Goal: Transaction & Acquisition: Purchase product/service

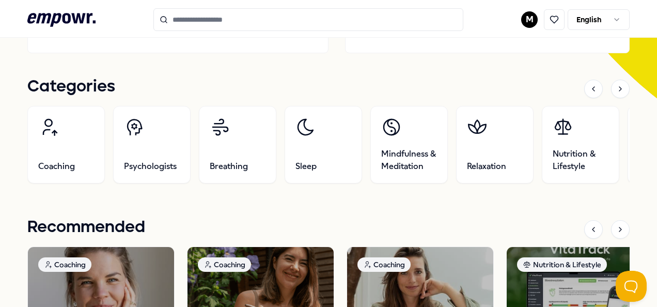
scroll to position [297, 0]
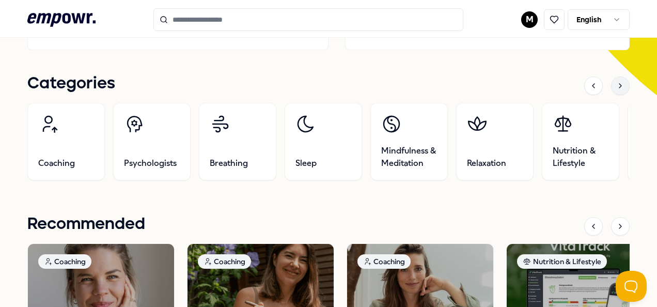
click at [616, 86] on icon at bounding box center [620, 86] width 8 height 8
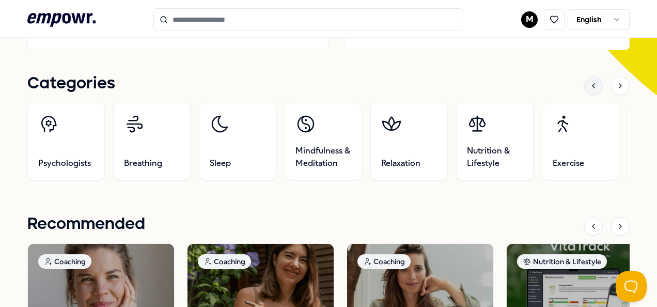
click at [589, 88] on icon at bounding box center [593, 86] width 8 height 8
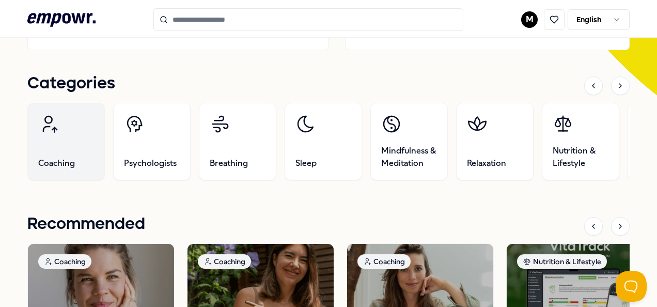
click at [63, 151] on link "Coaching" at bounding box center [65, 141] width 77 height 77
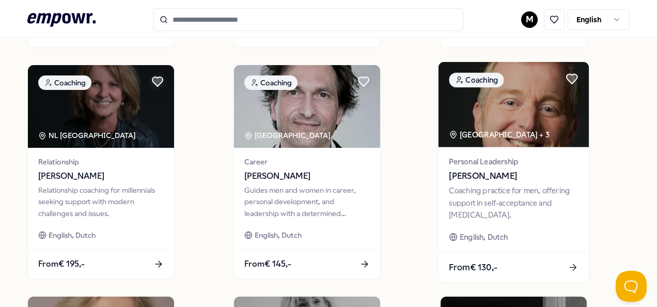
scroll to position [527, 0]
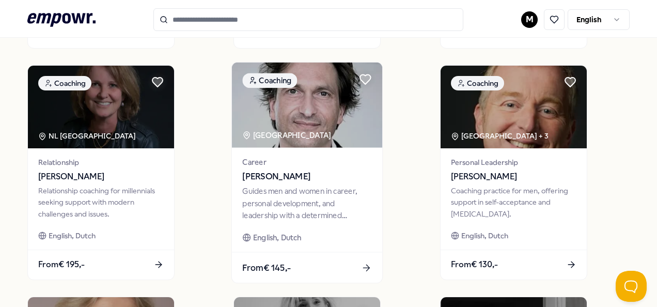
click at [332, 258] on div "From € 145,-" at bounding box center [307, 267] width 150 height 30
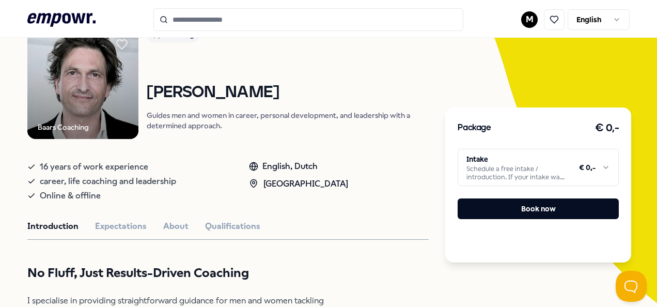
scroll to position [90, 0]
click at [592, 165] on html ".empowr-logo_svg__cls-1{fill:#03032f} M English All categories Self-care librar…" at bounding box center [328, 153] width 657 height 307
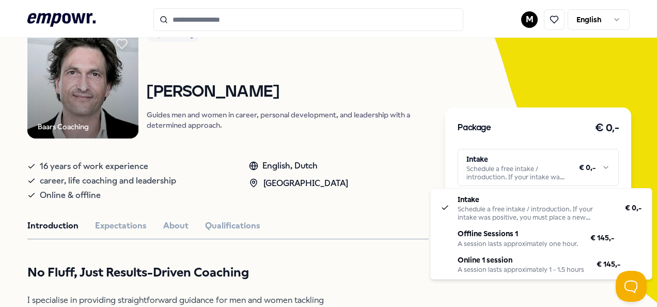
click at [518, 185] on html ".empowr-logo_svg__cls-1{fill:#03032f} M English All categories Self-care librar…" at bounding box center [328, 153] width 657 height 307
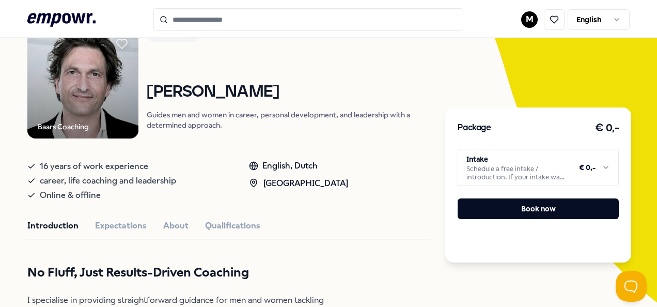
click at [419, 260] on html ".empowr-logo_svg__cls-1{fill:#03032f} M English All categories Self-care librar…" at bounding box center [328, 153] width 657 height 307
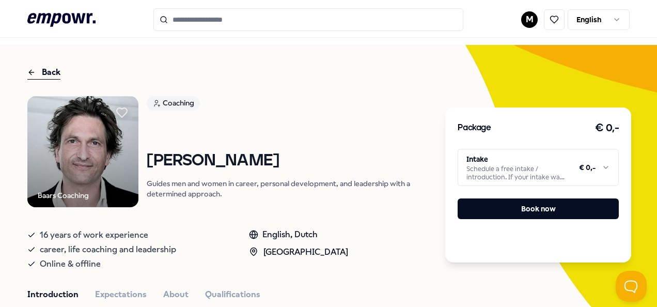
scroll to position [0, 0]
